Goal: Information Seeking & Learning: Check status

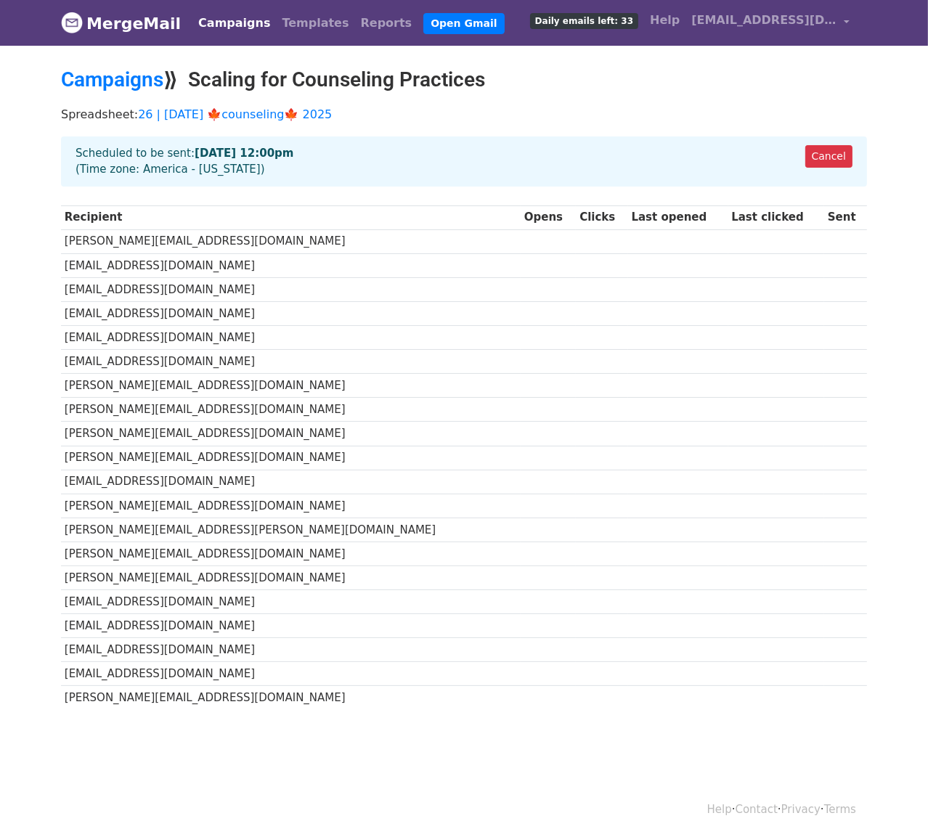
click at [226, 26] on link "Campaigns" at bounding box center [233, 23] width 83 height 29
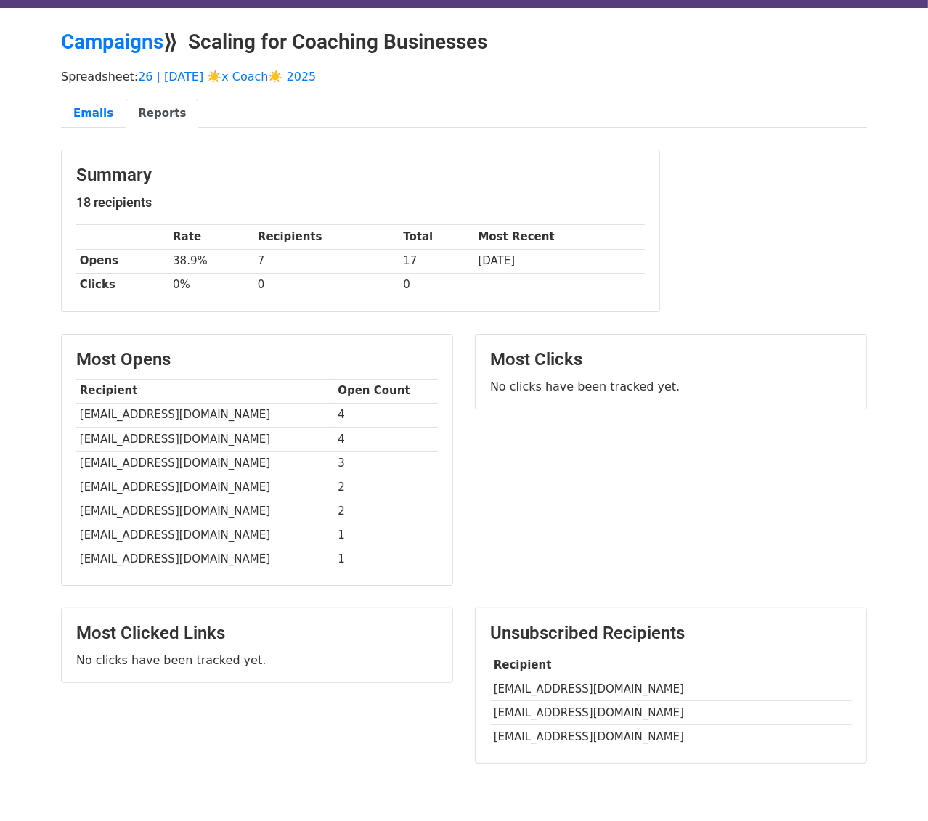
scroll to position [54, 0]
